Goal: Task Accomplishment & Management: Manage account settings

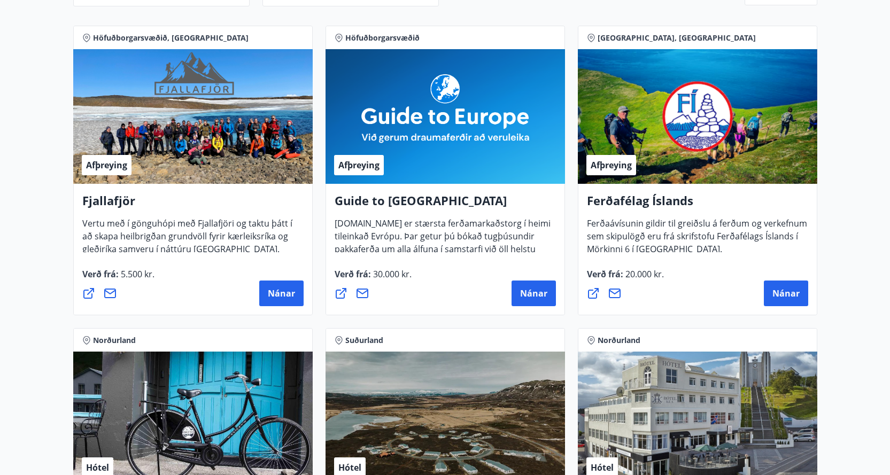
scroll to position [103, 0]
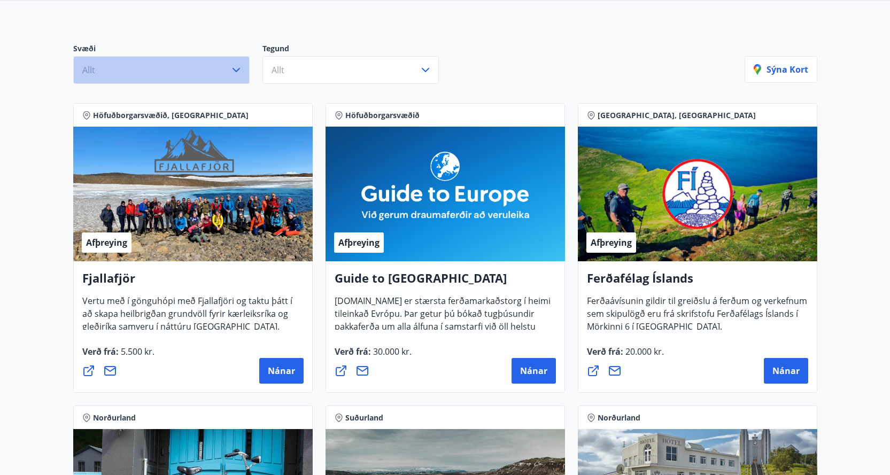
click at [237, 72] on icon "button" at bounding box center [236, 70] width 13 height 13
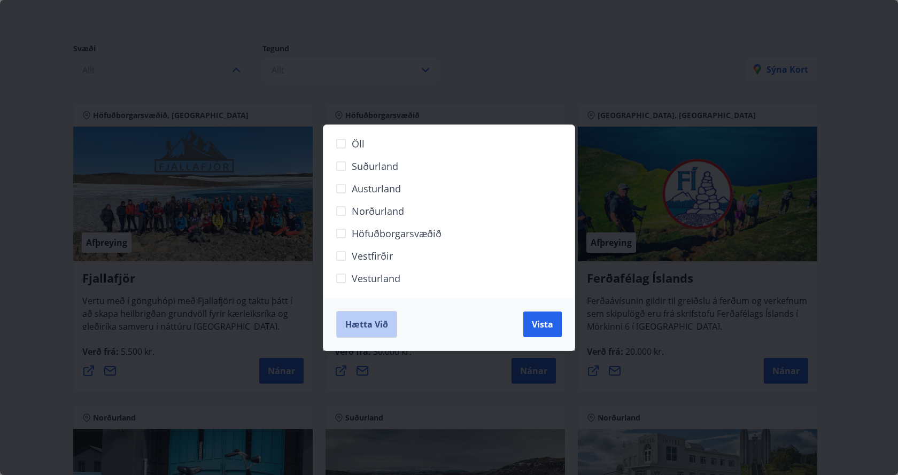
click at [368, 325] on span "Hætta við" at bounding box center [366, 324] width 43 height 12
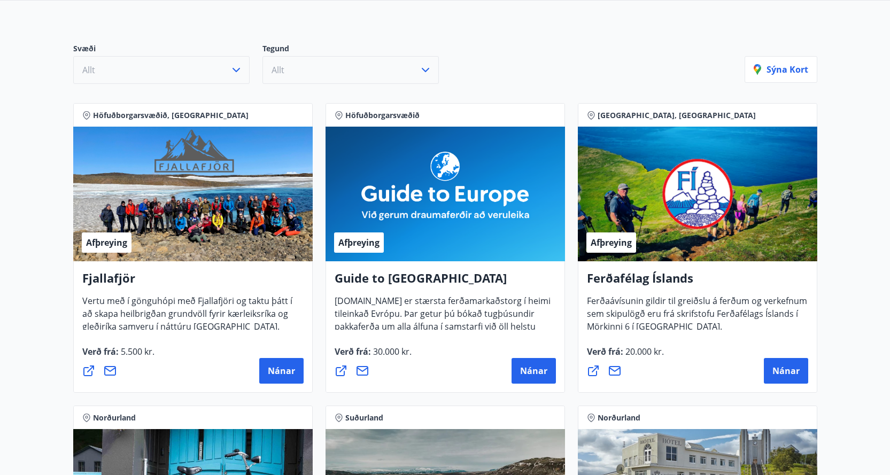
click at [425, 72] on icon "button" at bounding box center [425, 70] width 7 height 4
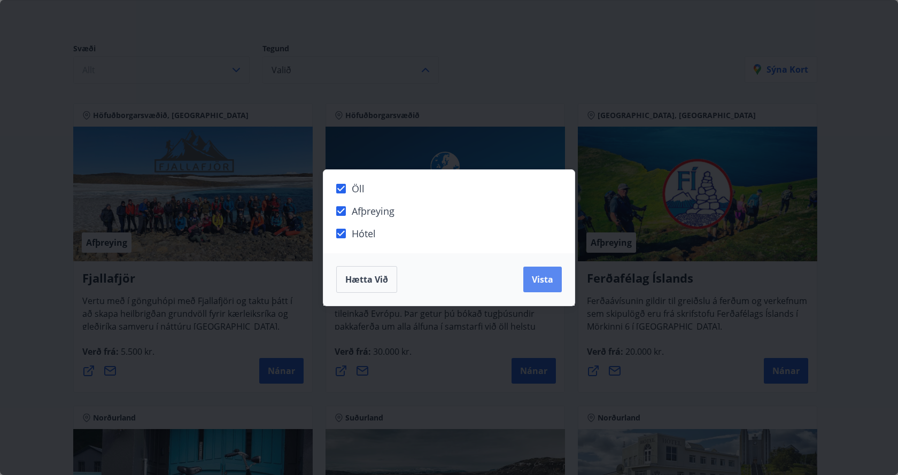
click at [548, 275] on span "Vista" at bounding box center [542, 280] width 21 height 12
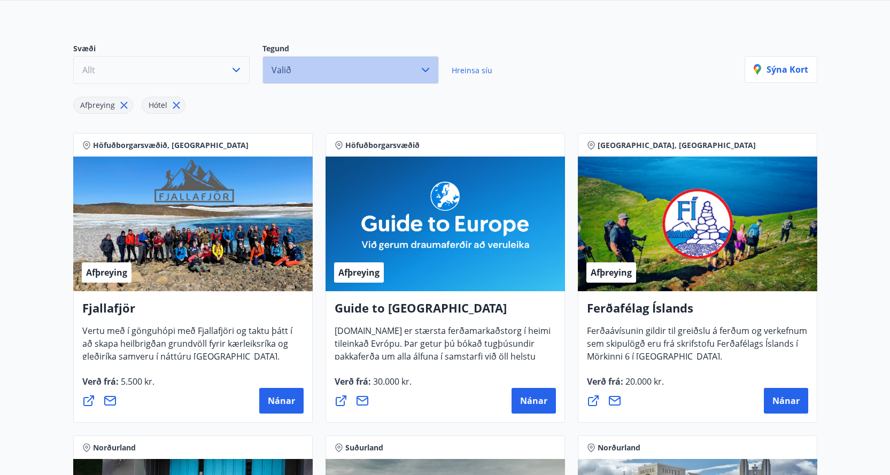
click at [429, 69] on icon "button" at bounding box center [425, 70] width 13 height 13
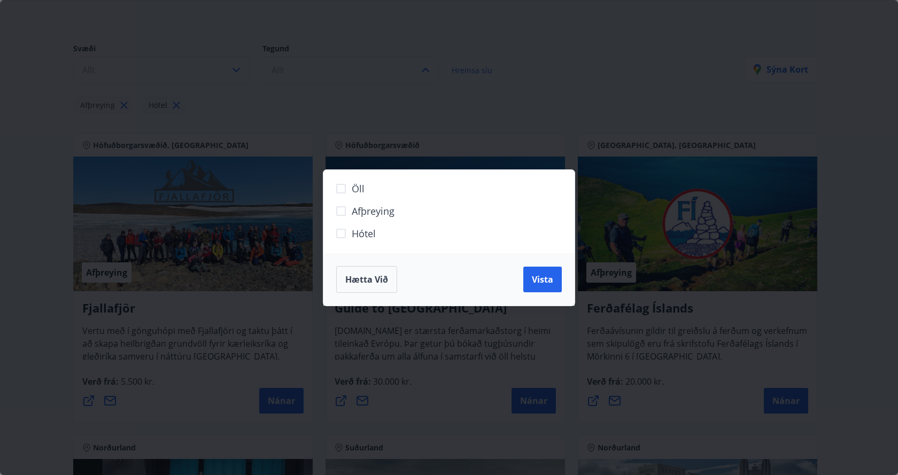
click at [375, 280] on span "Hætta við" at bounding box center [366, 280] width 43 height 12
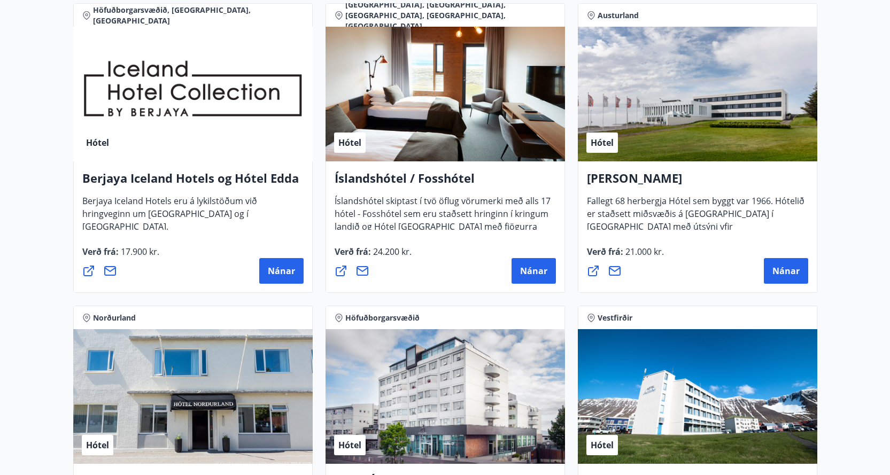
scroll to position [1763, 0]
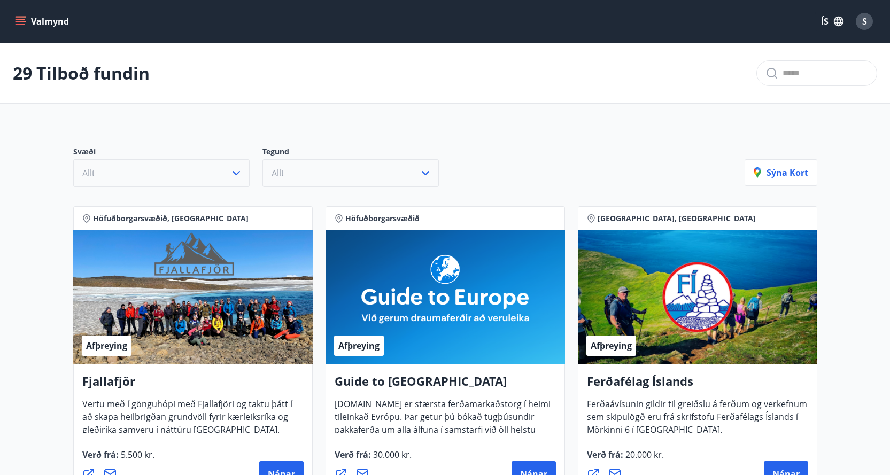
click at [429, 170] on icon "button" at bounding box center [425, 173] width 13 height 13
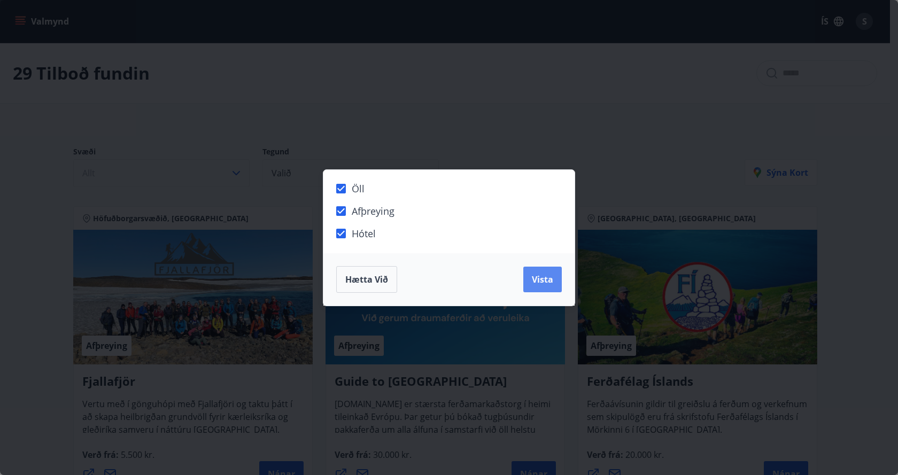
click at [539, 283] on span "Vista" at bounding box center [542, 280] width 21 height 12
